Goal: Transaction & Acquisition: Obtain resource

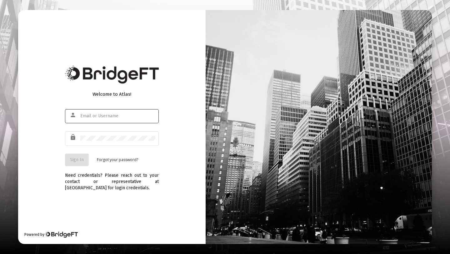
type input "mark@vimvest.com"
click at [98, 148] on div "lock" at bounding box center [112, 141] width 94 height 20
click at [80, 158] on span "Sign In" at bounding box center [77, 159] width 14 height 5
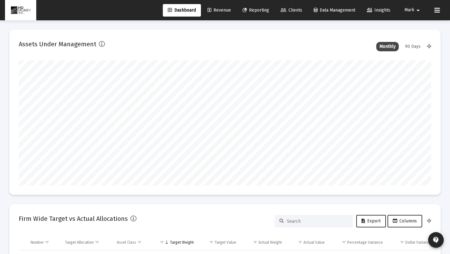
scroll to position [125, 222]
type input "2025-09-02"
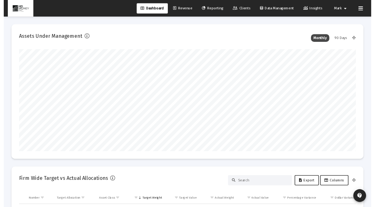
scroll to position [125, 192]
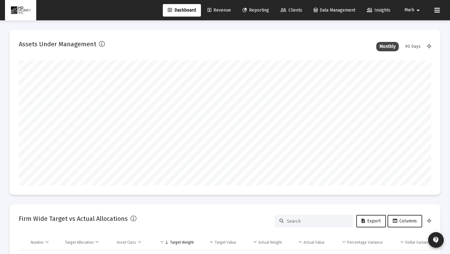
click at [288, 9] on span "Clients" at bounding box center [292, 10] width 22 height 5
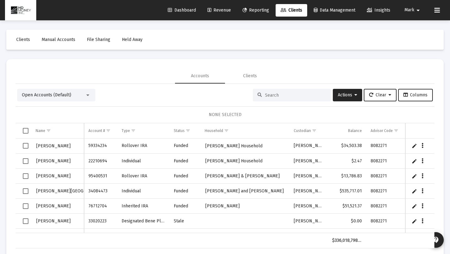
click at [262, 11] on span "Reporting" at bounding box center [256, 10] width 27 height 5
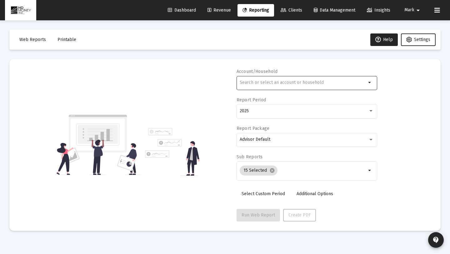
click at [270, 87] on div at bounding box center [303, 82] width 127 height 15
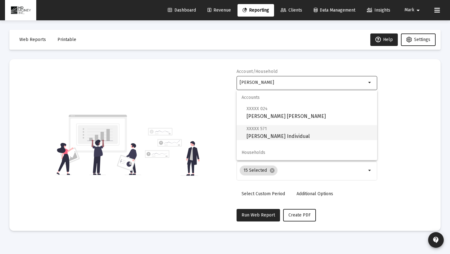
click at [277, 134] on span "XXXXX 571 Samantha Voller Individual" at bounding box center [310, 132] width 126 height 15
type input "Samantha Voller Individual"
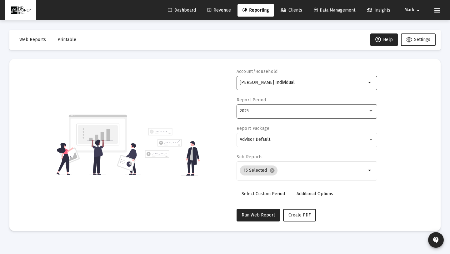
click at [277, 112] on div "2025" at bounding box center [304, 110] width 128 height 5
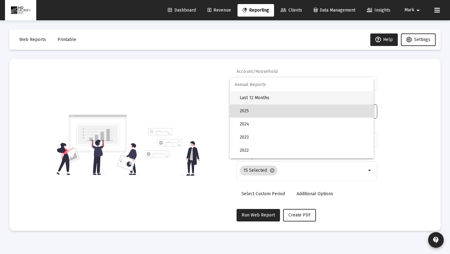
click at [276, 99] on span "Last 12 Months" at bounding box center [304, 97] width 129 height 13
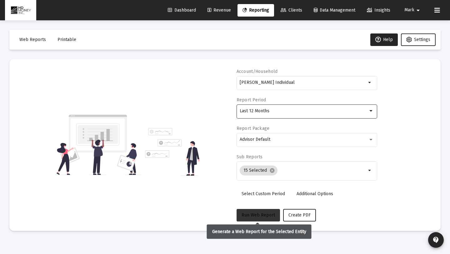
click at [273, 214] on span "Run Web Report" at bounding box center [258, 214] width 33 height 5
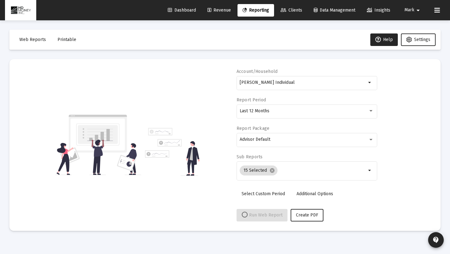
select select "View all"
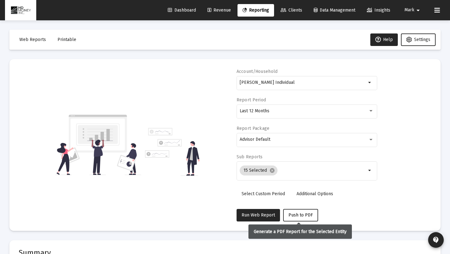
click at [301, 212] on button "Push to PDF" at bounding box center [300, 215] width 35 height 13
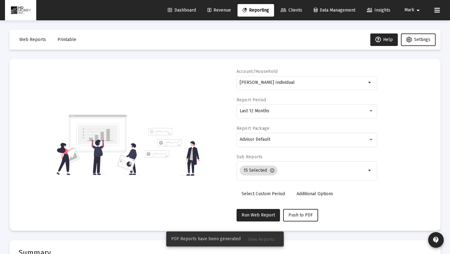
click at [259, 237] on span "View Reports" at bounding box center [261, 239] width 27 height 5
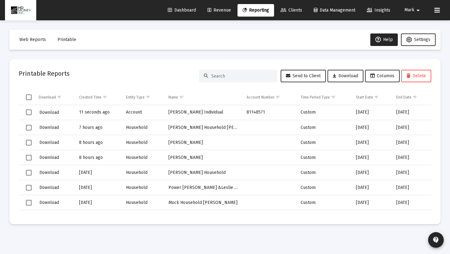
click at [191, 111] on td "Samantha Voller Individual" at bounding box center [203, 112] width 78 height 15
click at [30, 112] on span "Select row" at bounding box center [29, 112] width 6 height 6
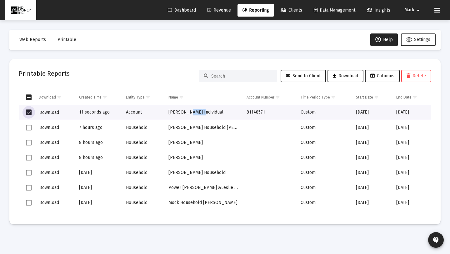
click at [335, 75] on span "Download" at bounding box center [345, 75] width 25 height 5
